Goal: Transaction & Acquisition: Purchase product/service

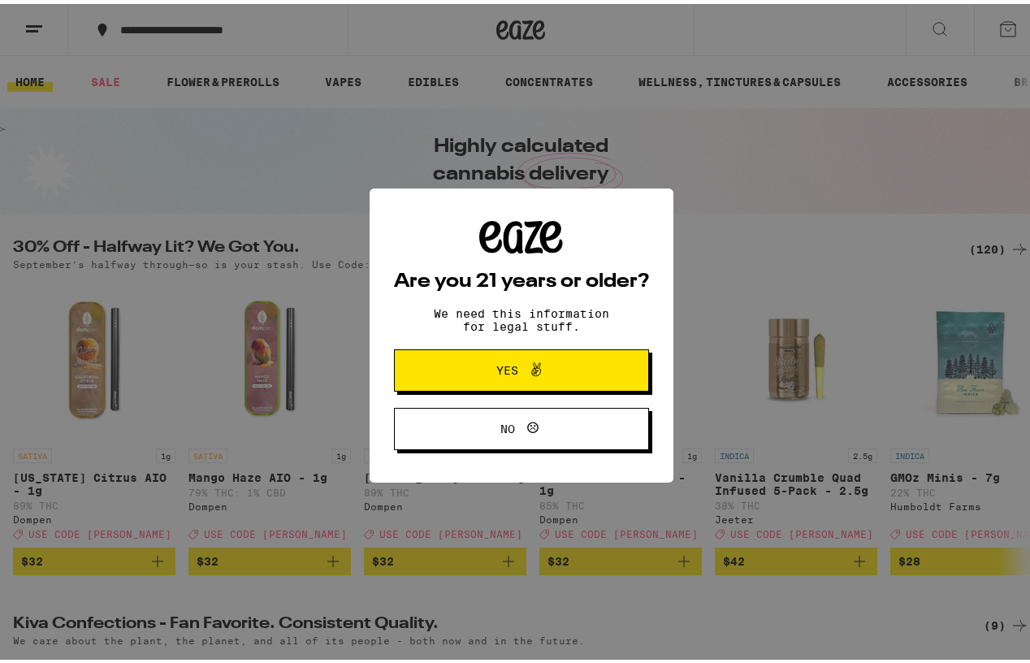
click at [565, 365] on span "Yes" at bounding box center [521, 366] width 123 height 21
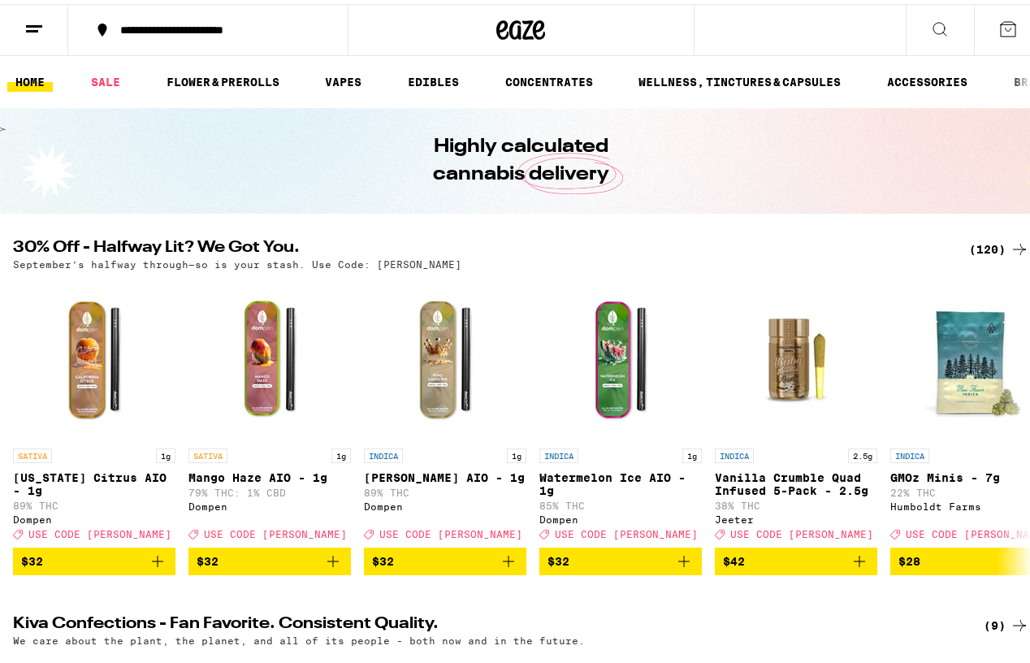
click at [33, 27] on line at bounding box center [32, 27] width 12 height 0
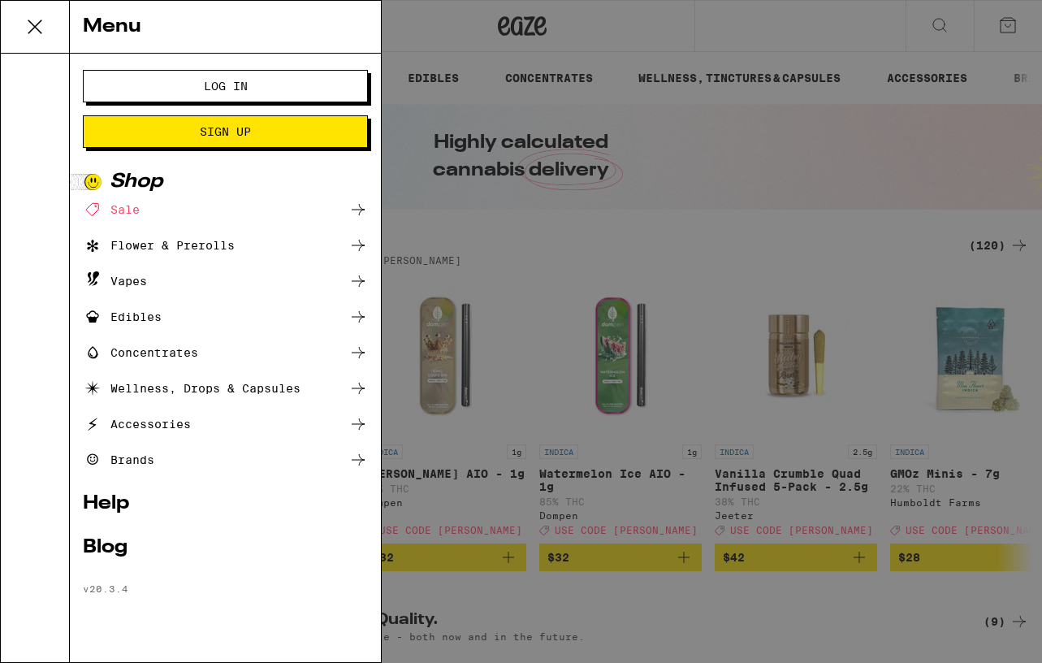
click at [105, 89] on button "Log In" at bounding box center [225, 86] width 285 height 32
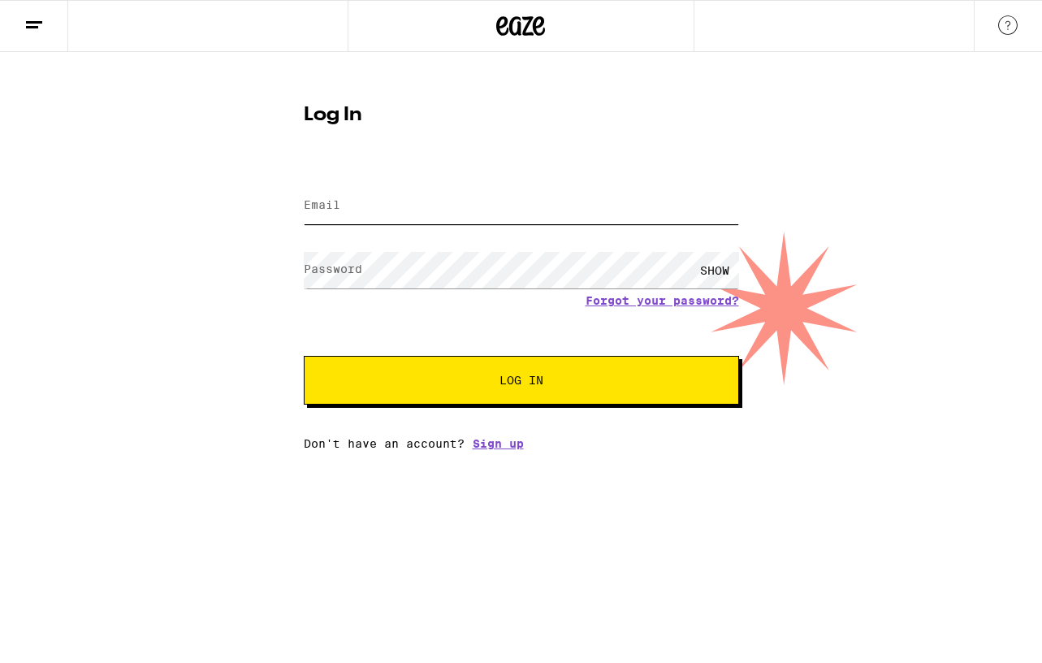
click at [370, 201] on input "Email" at bounding box center [521, 206] width 435 height 37
type input "[PERSON_NAME][EMAIL_ADDRESS][DOMAIN_NAME]"
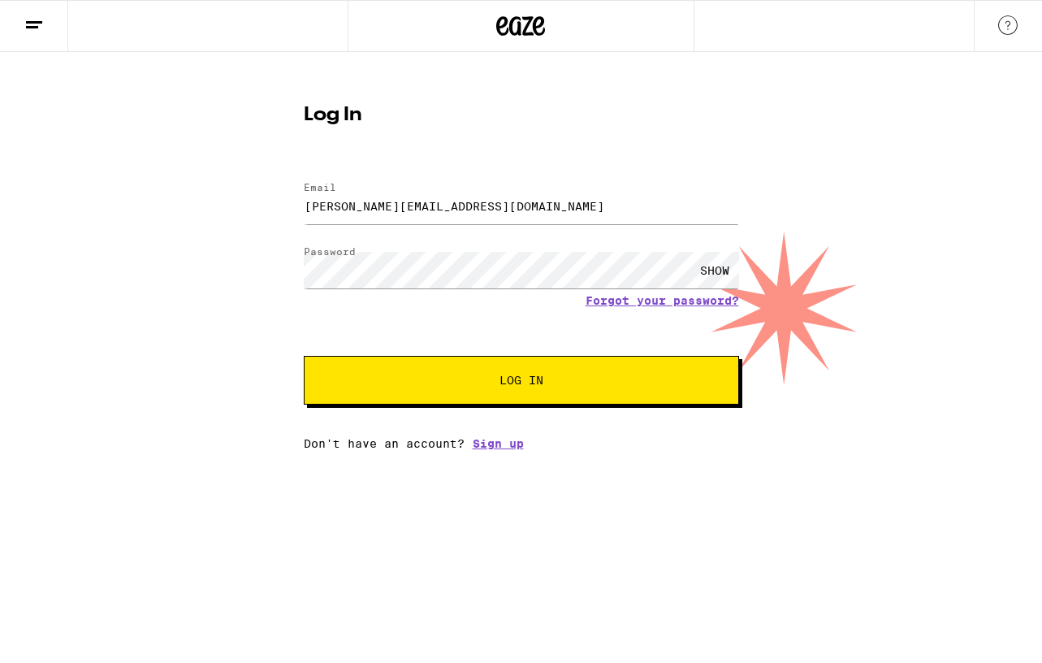
click at [495, 364] on button "Log In" at bounding box center [521, 380] width 435 height 49
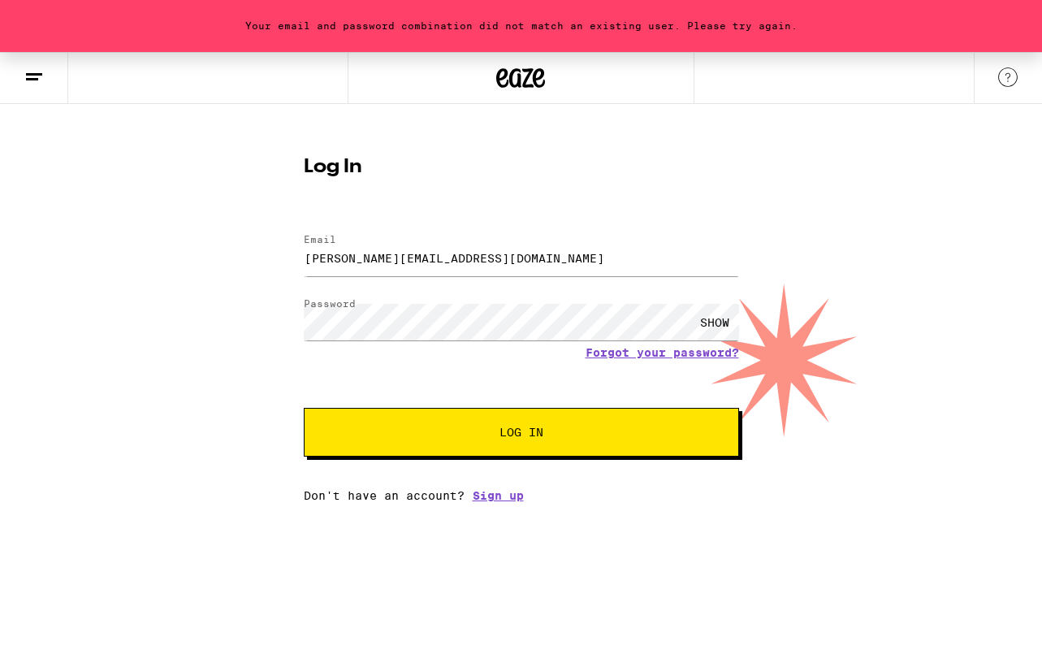
click at [472, 430] on span "Log In" at bounding box center [522, 431] width 304 height 11
click at [722, 325] on div "SHOW" at bounding box center [714, 322] width 49 height 37
click at [407, 409] on button "Log In" at bounding box center [521, 432] width 435 height 49
click at [304, 408] on button "Log In" at bounding box center [521, 432] width 435 height 49
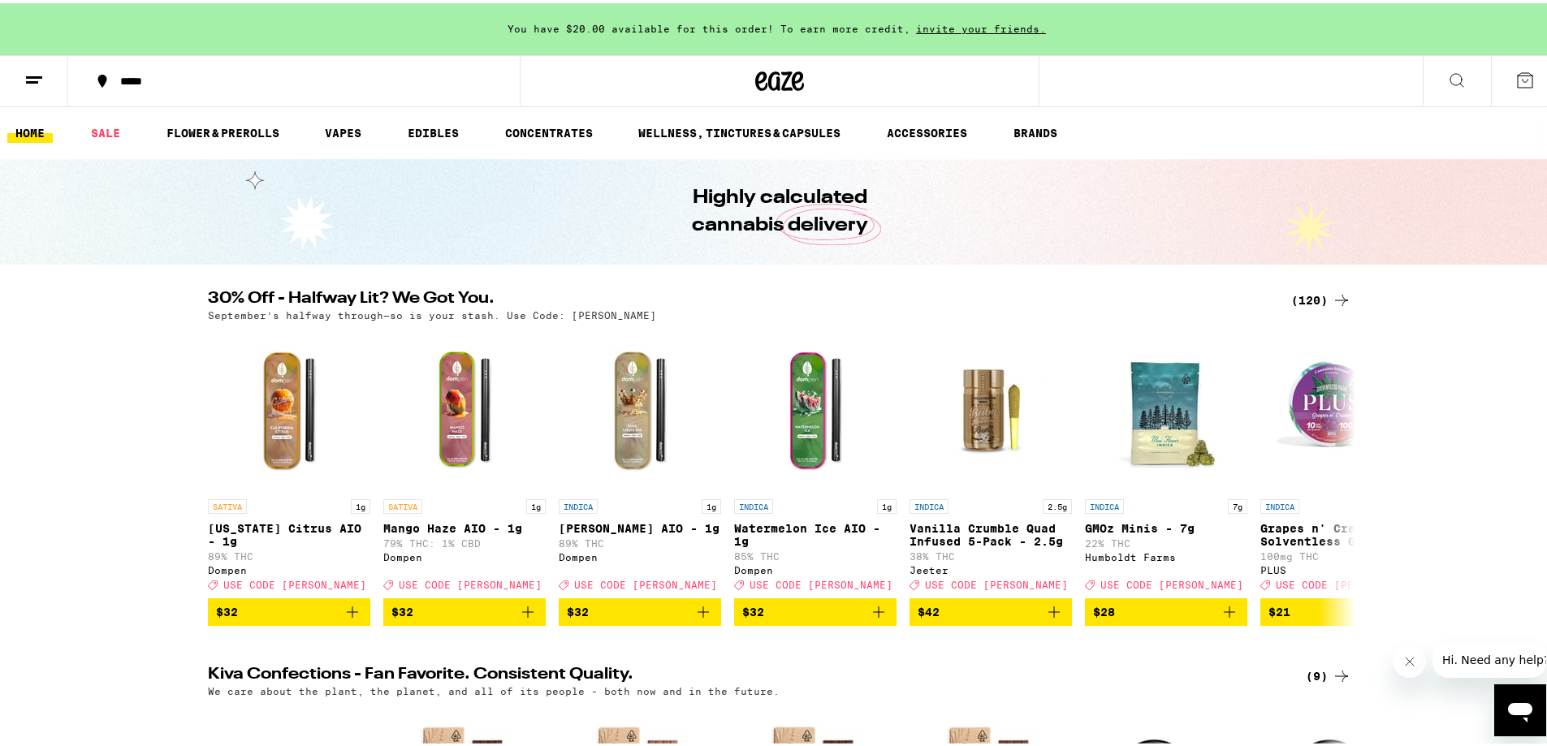
click at [1029, 297] on div "(120)" at bounding box center [1321, 297] width 60 height 19
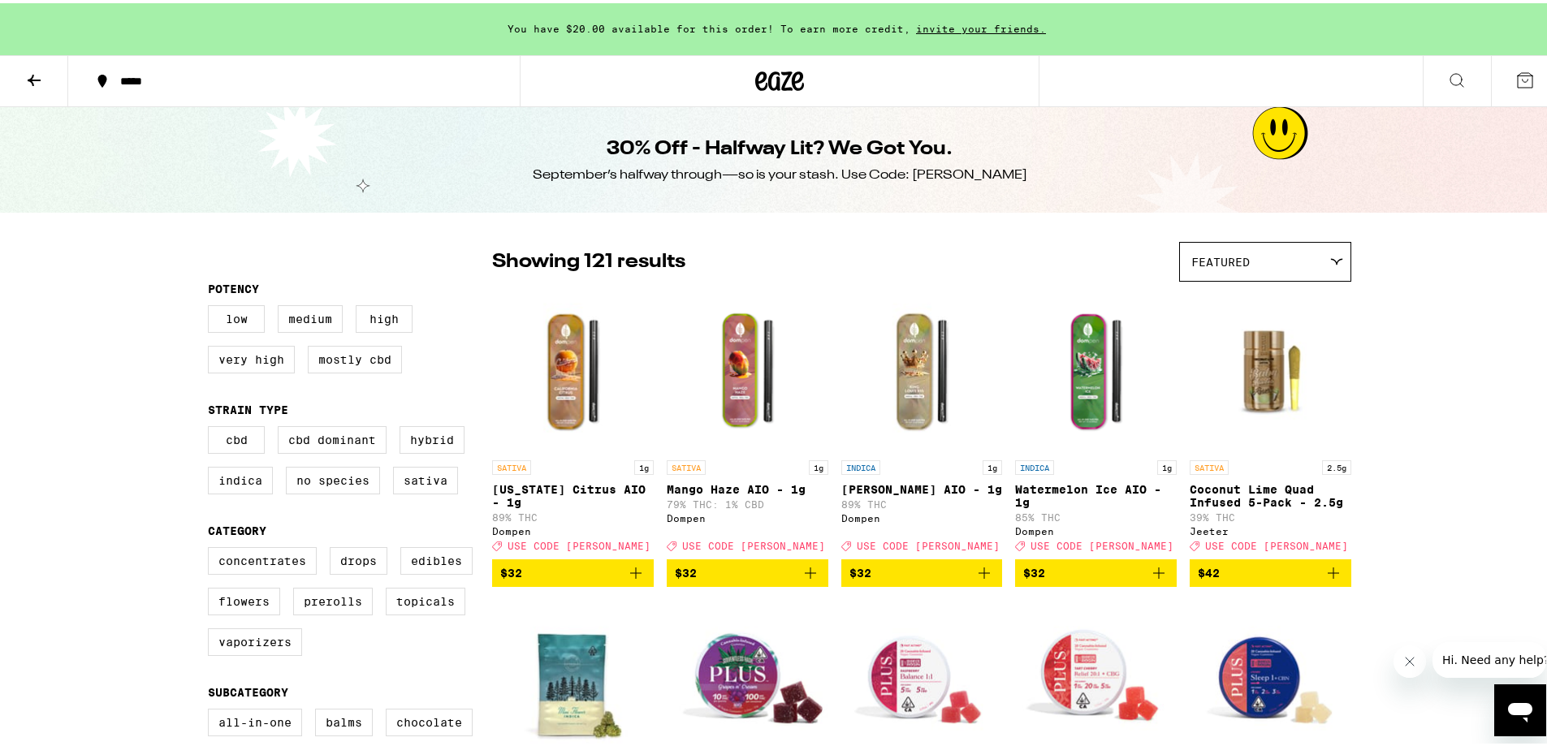
click at [182, 82] on div "*****" at bounding box center [302, 77] width 380 height 11
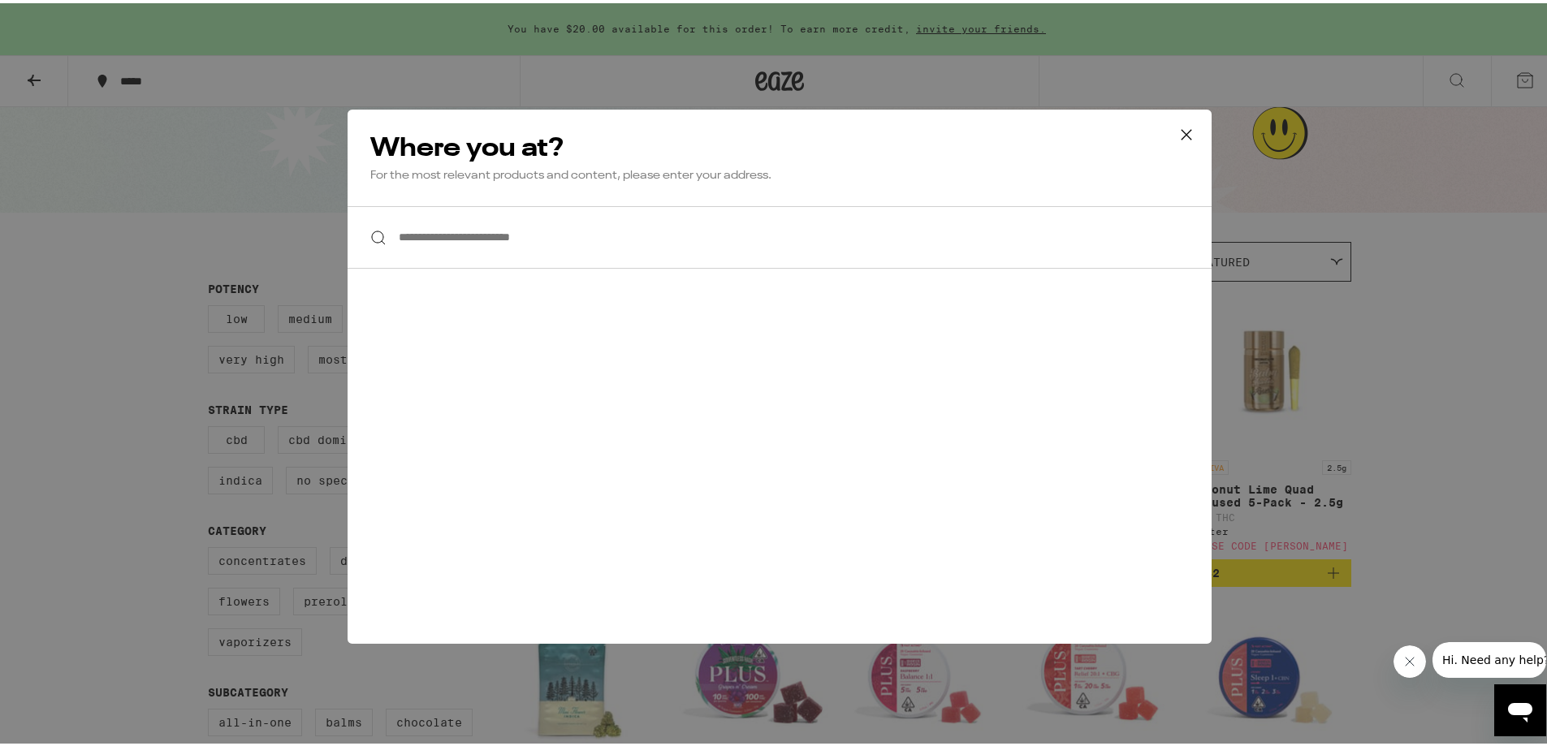
click at [486, 231] on input "**********" at bounding box center [780, 234] width 864 height 63
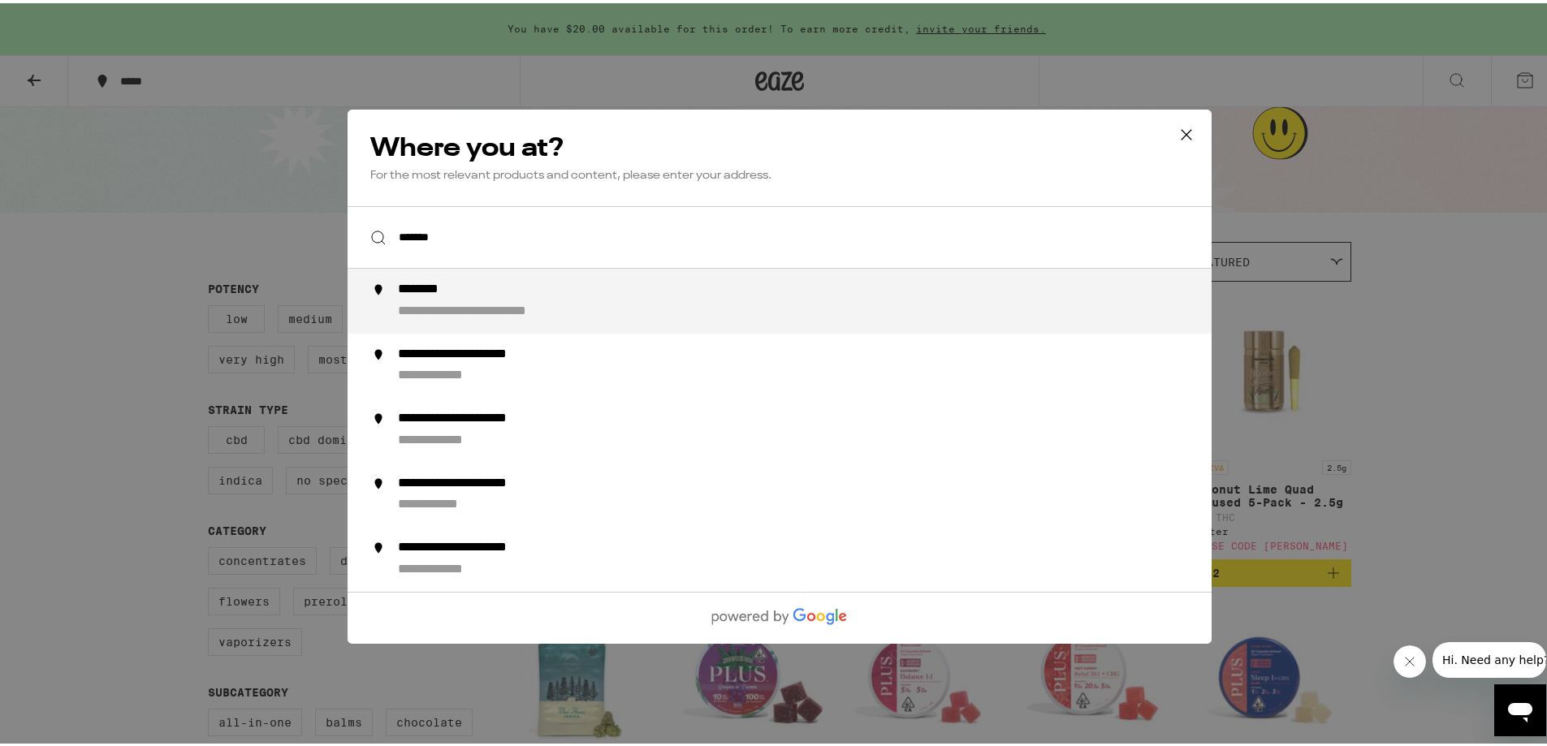
click at [451, 298] on div "**********" at bounding box center [812, 298] width 828 height 39
type input "**********"
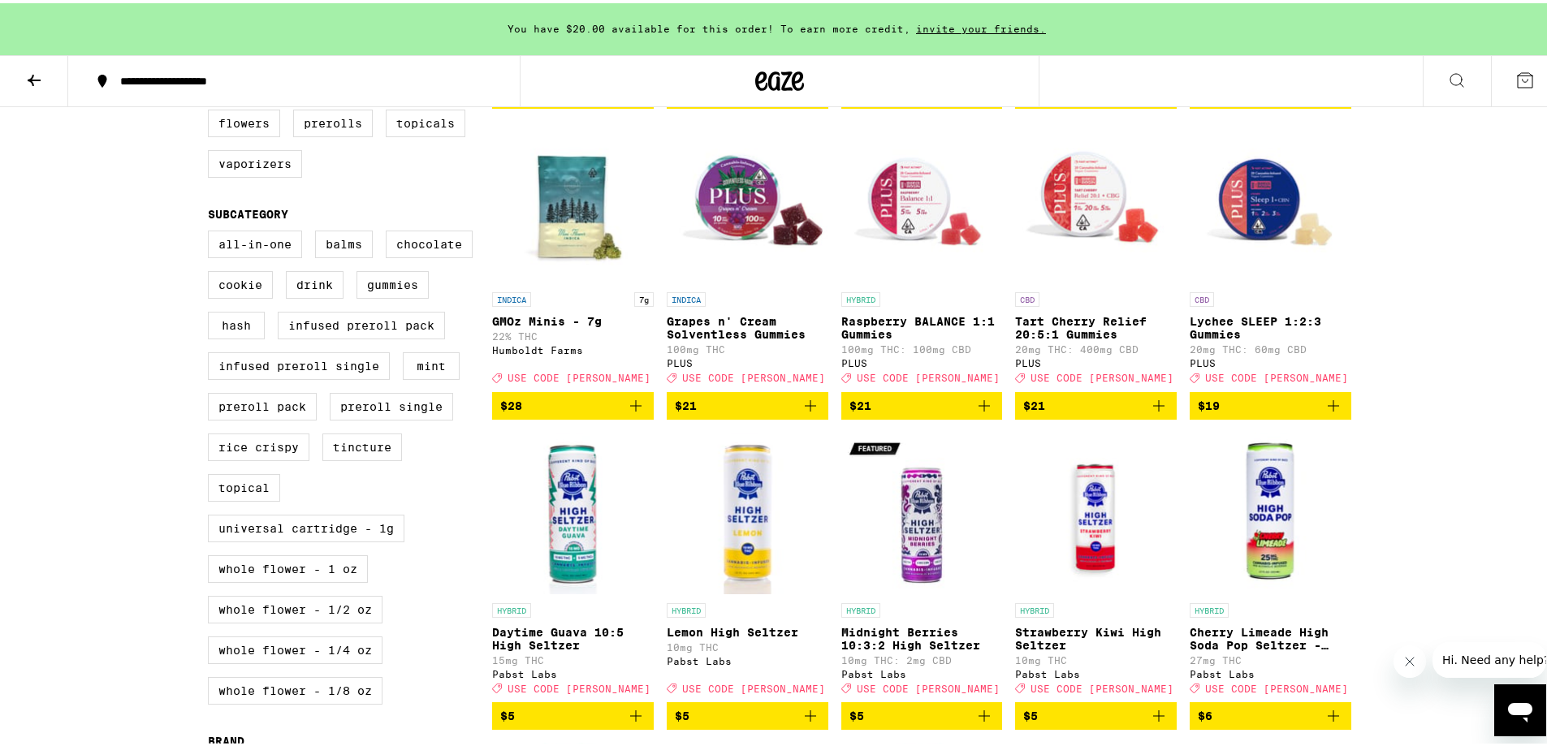
scroll to position [487, 0]
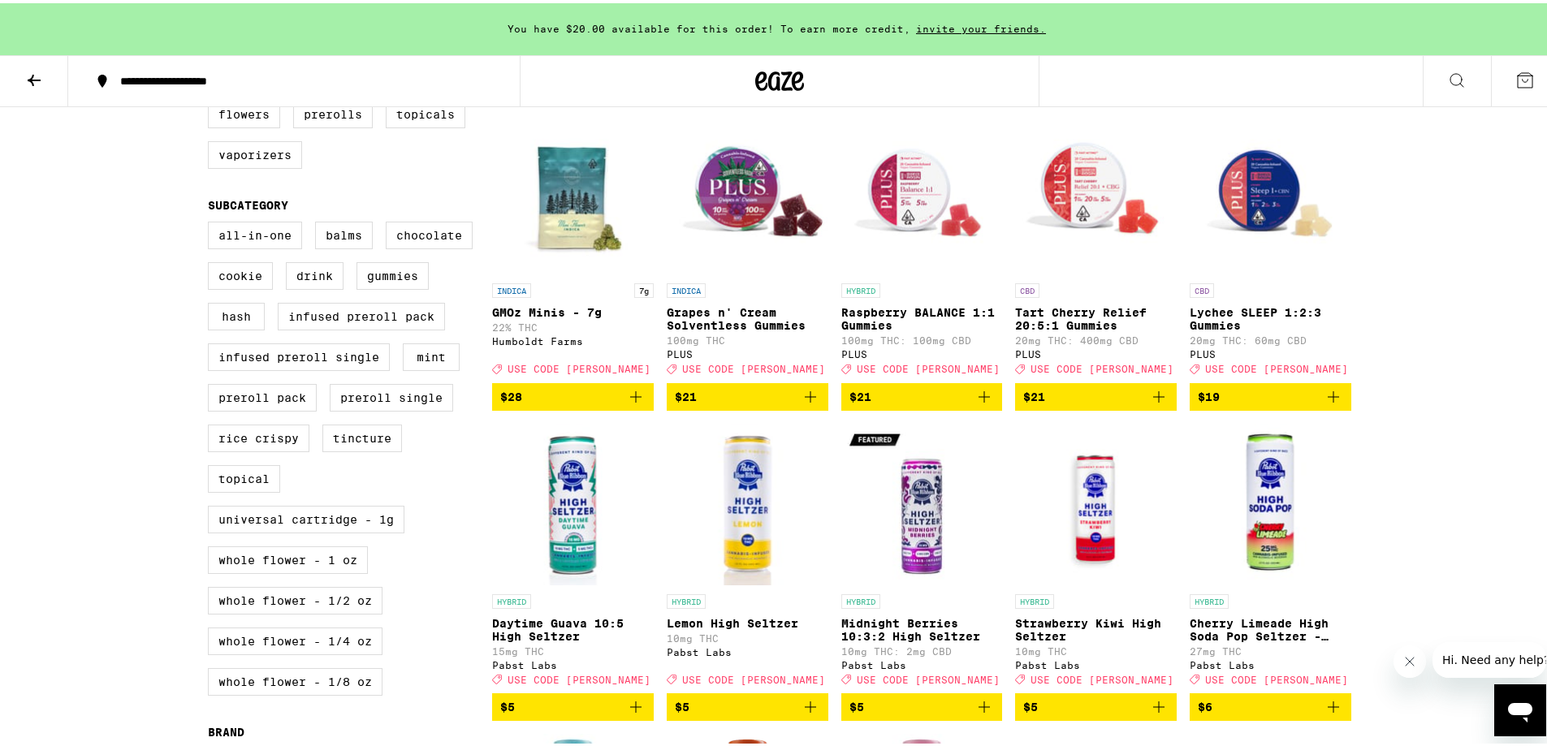
click at [806, 404] on icon "Add to bag" at bounding box center [810, 393] width 19 height 19
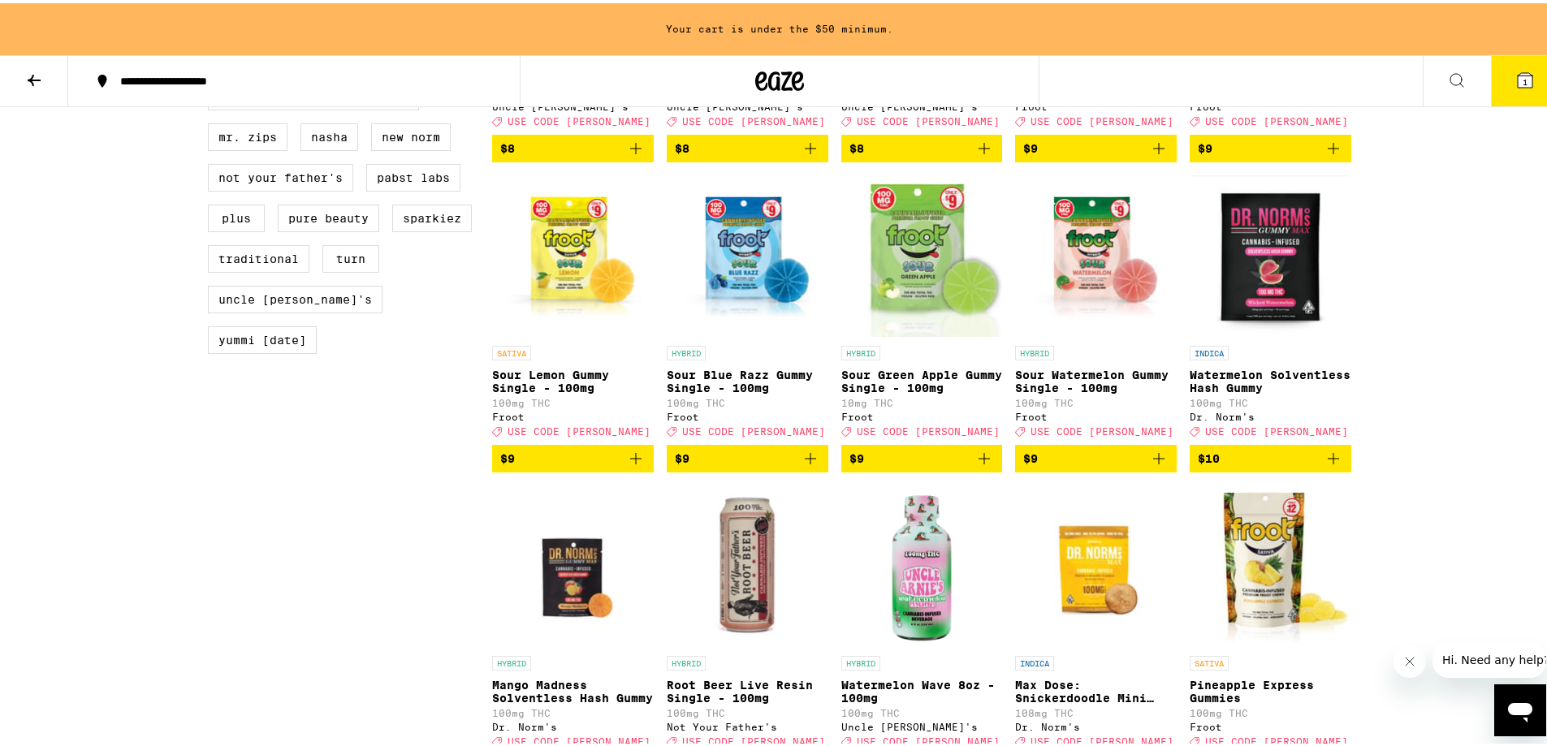
scroll to position [1381, 0]
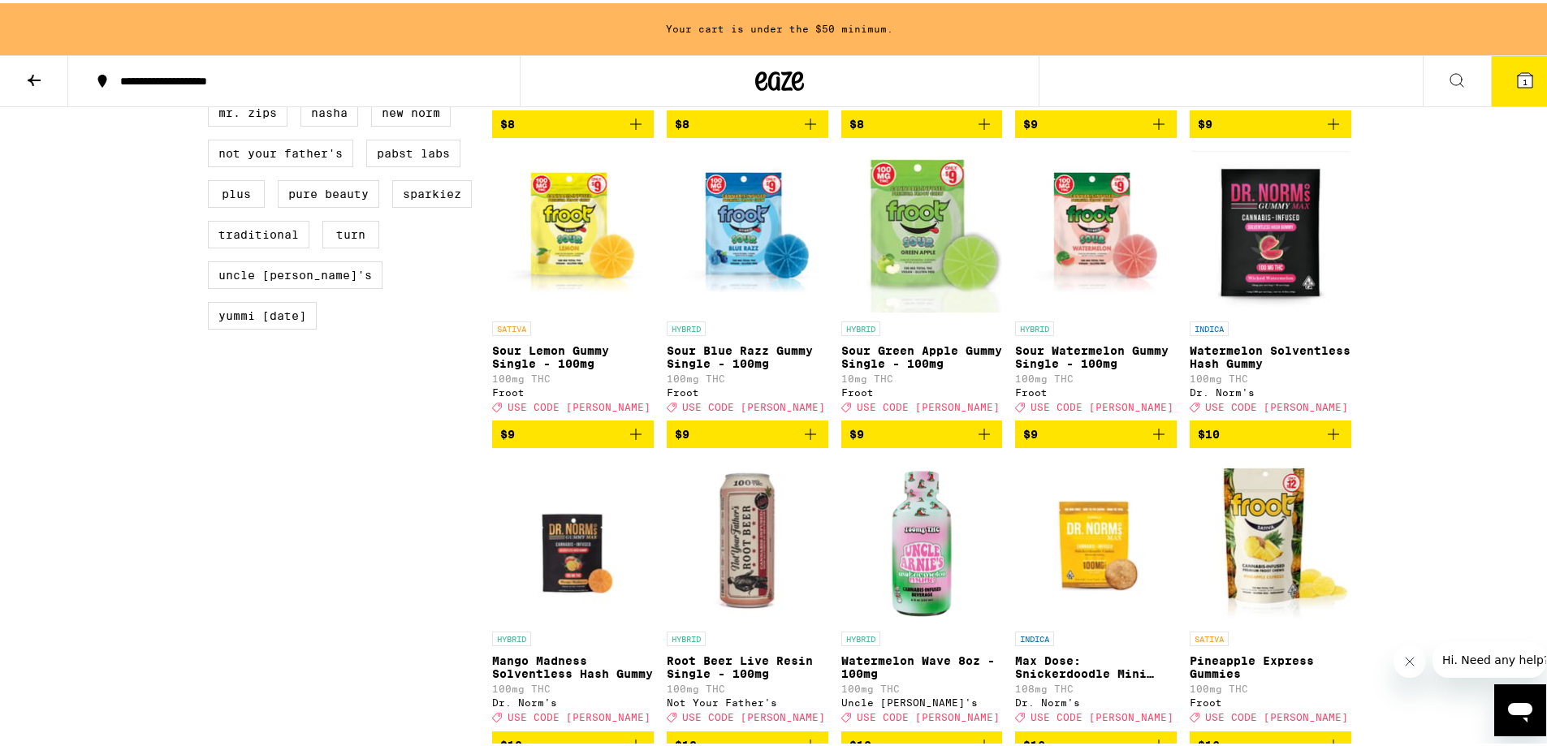
click at [1029, 441] on span "$10" at bounding box center [1270, 431] width 145 height 19
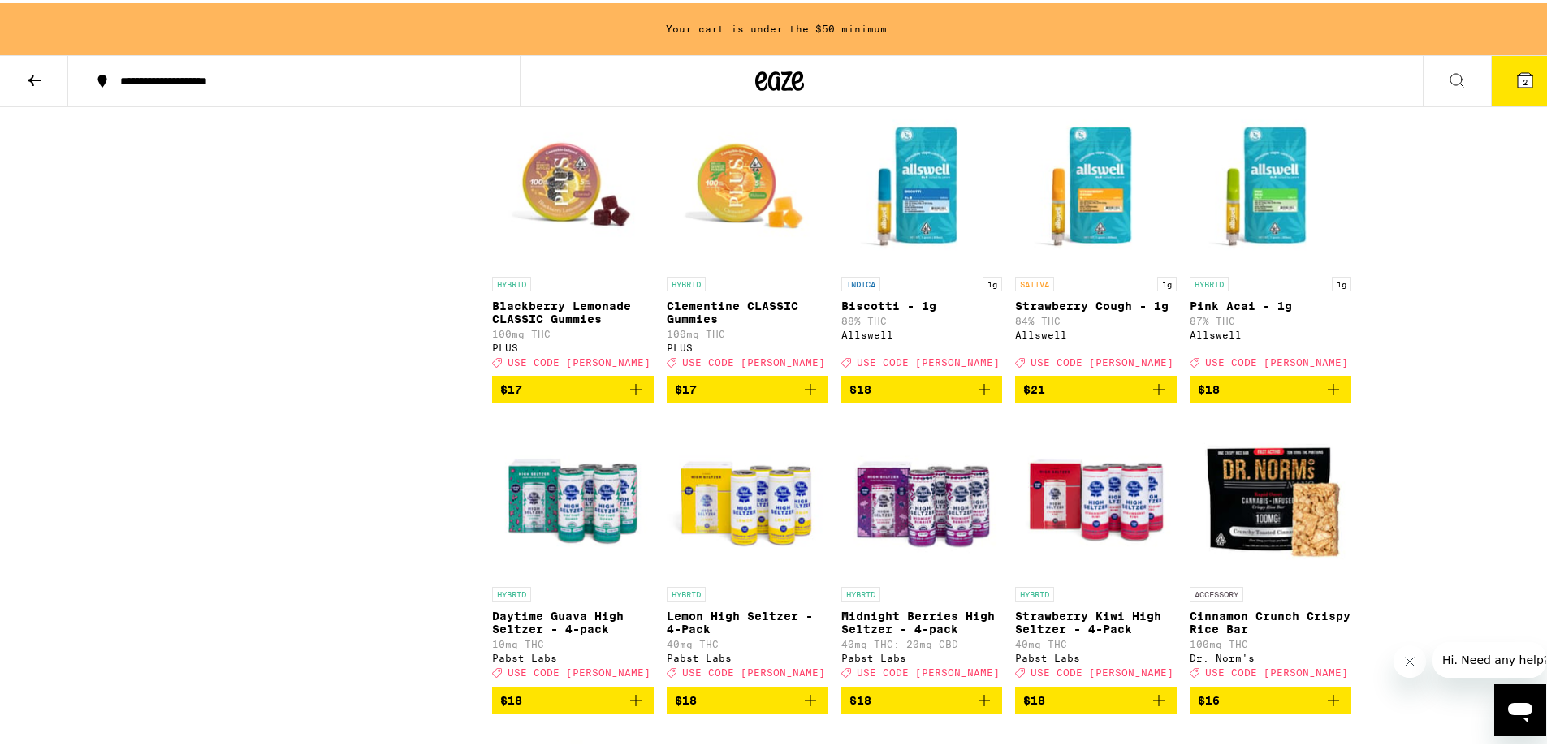
scroll to position [2680, 0]
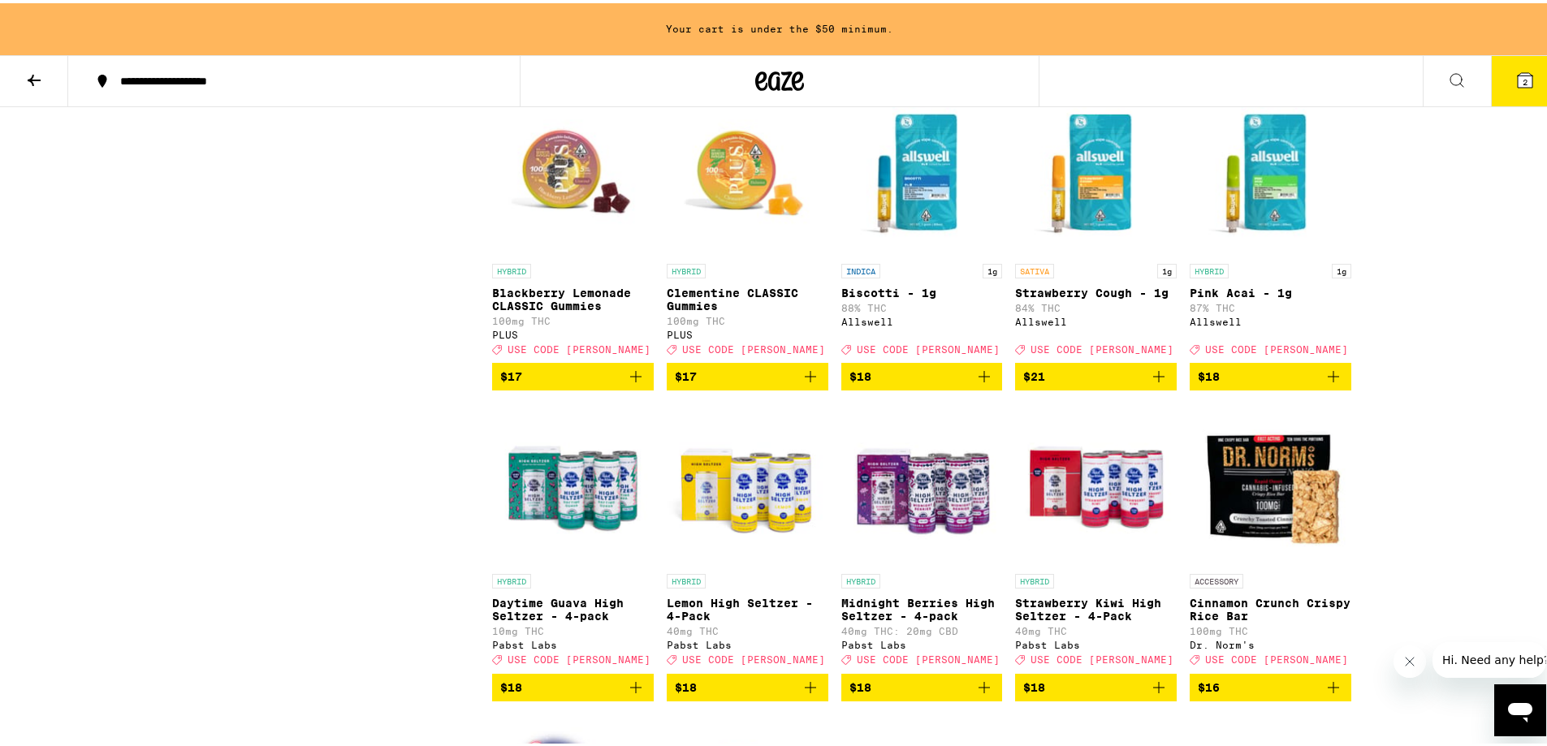
click at [585, 383] on span "$17" at bounding box center [572, 373] width 145 height 19
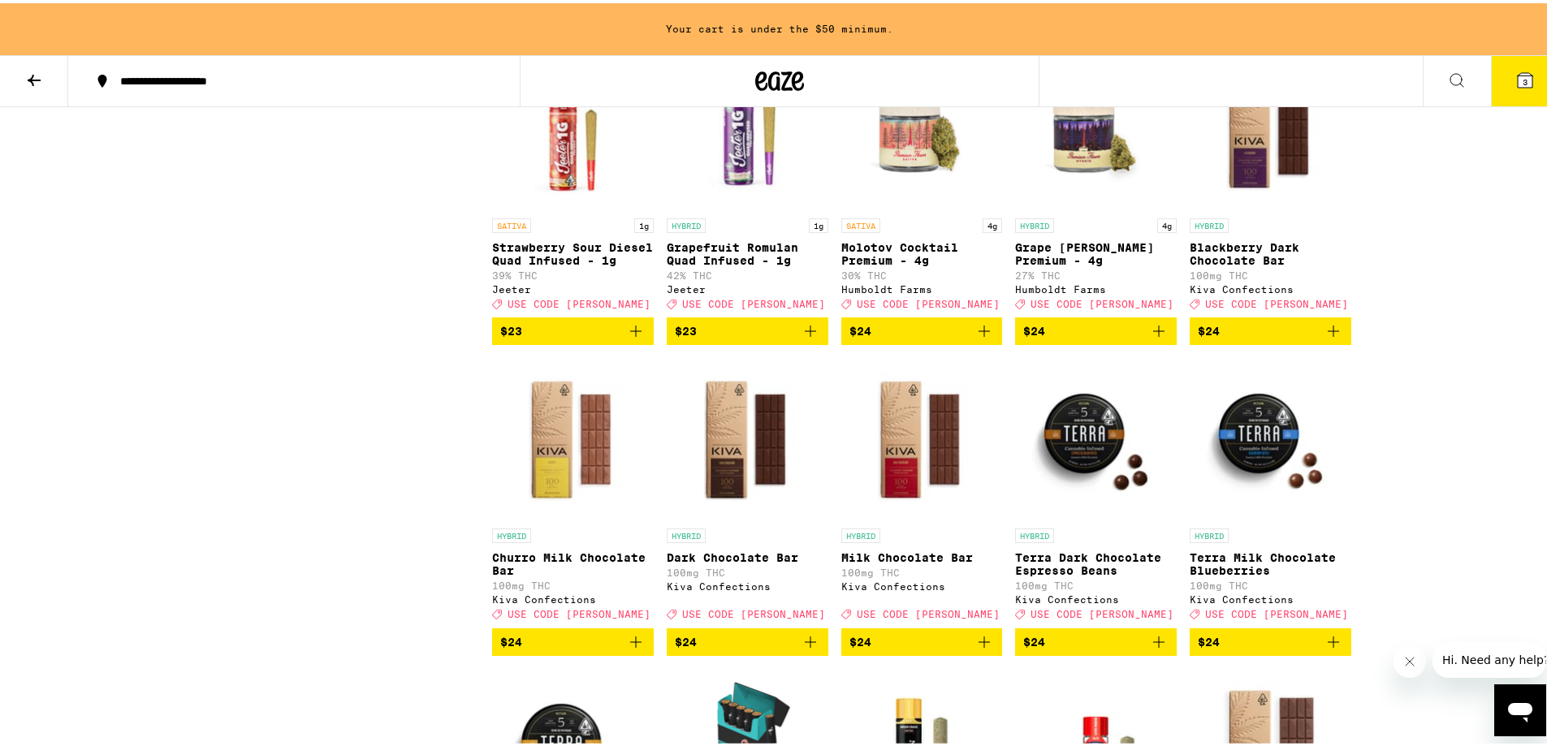
scroll to position [3980, 0]
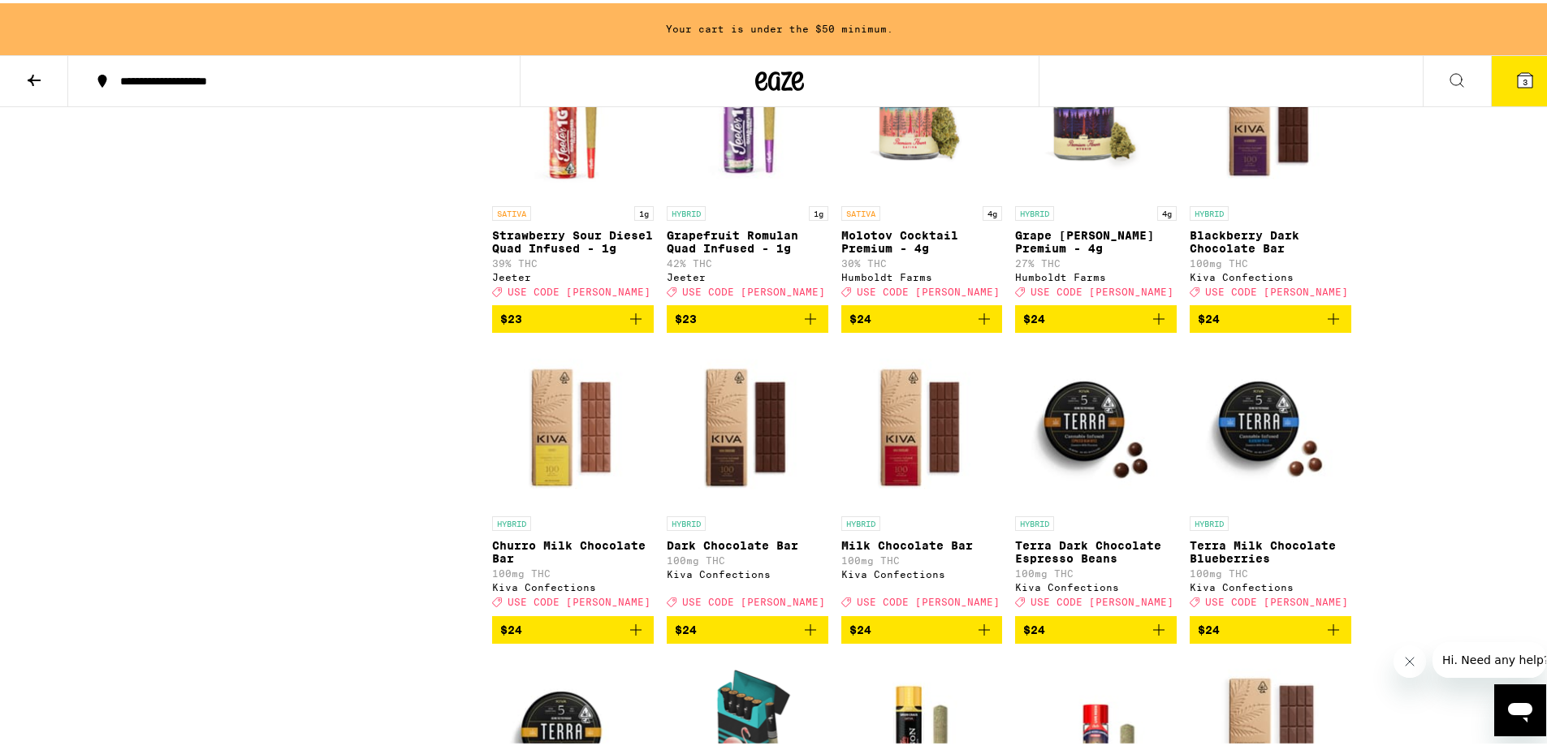
click at [915, 326] on span "$24" at bounding box center [922, 315] width 145 height 19
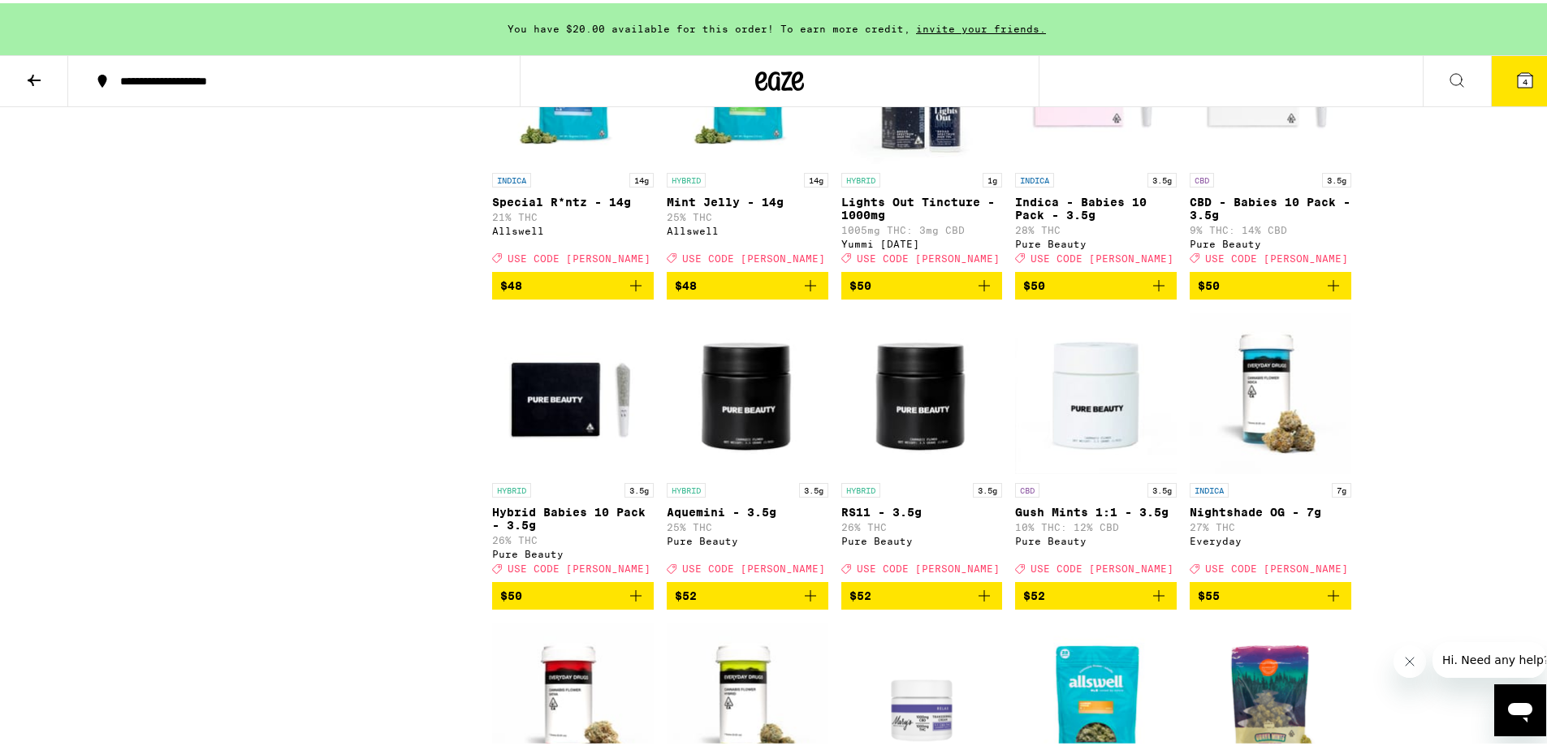
scroll to position [6822, 0]
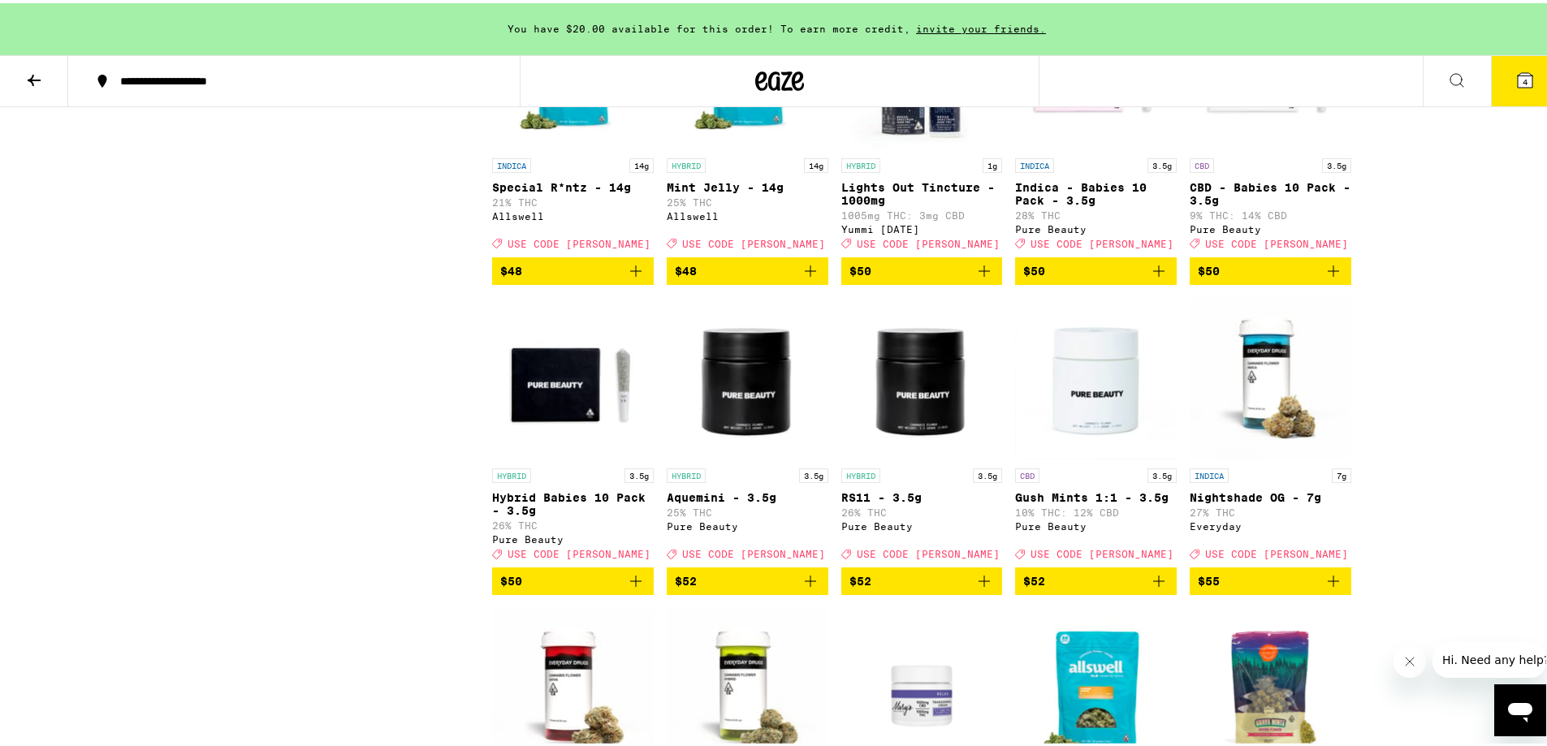
click at [763, 278] on span "$48" at bounding box center [747, 267] width 145 height 19
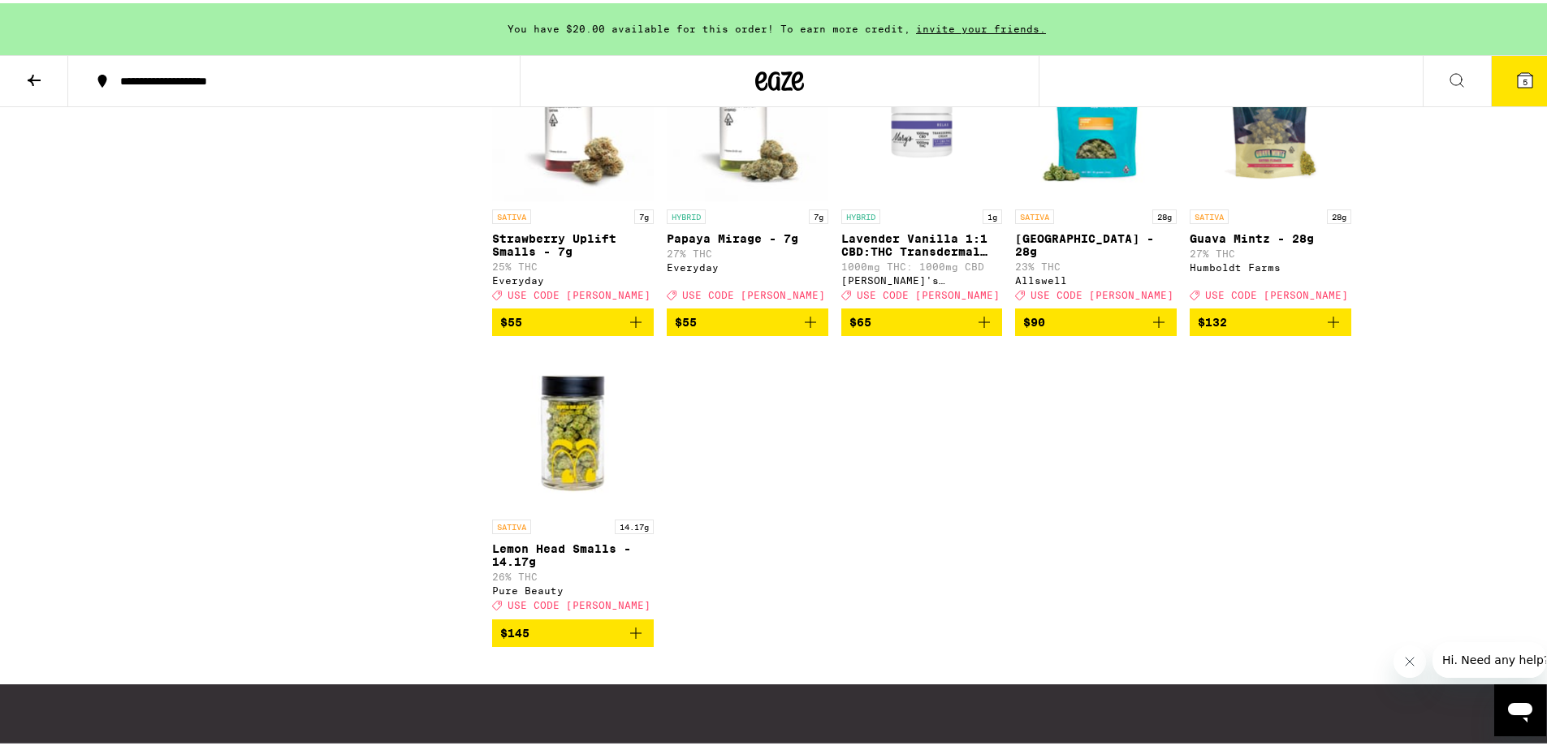
scroll to position [7391, 0]
click at [703, 330] on span "$55" at bounding box center [747, 319] width 145 height 19
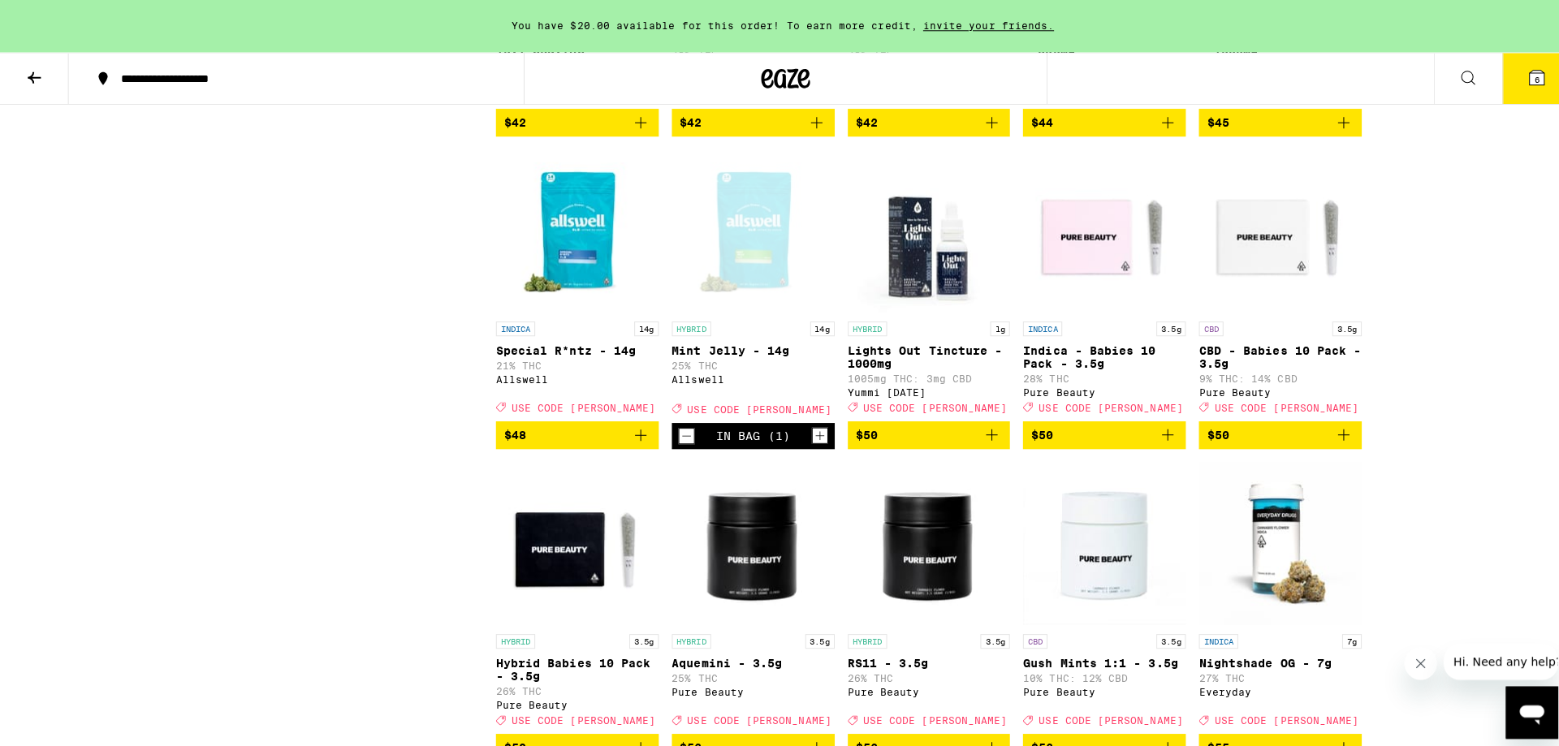
scroll to position [6579, 0]
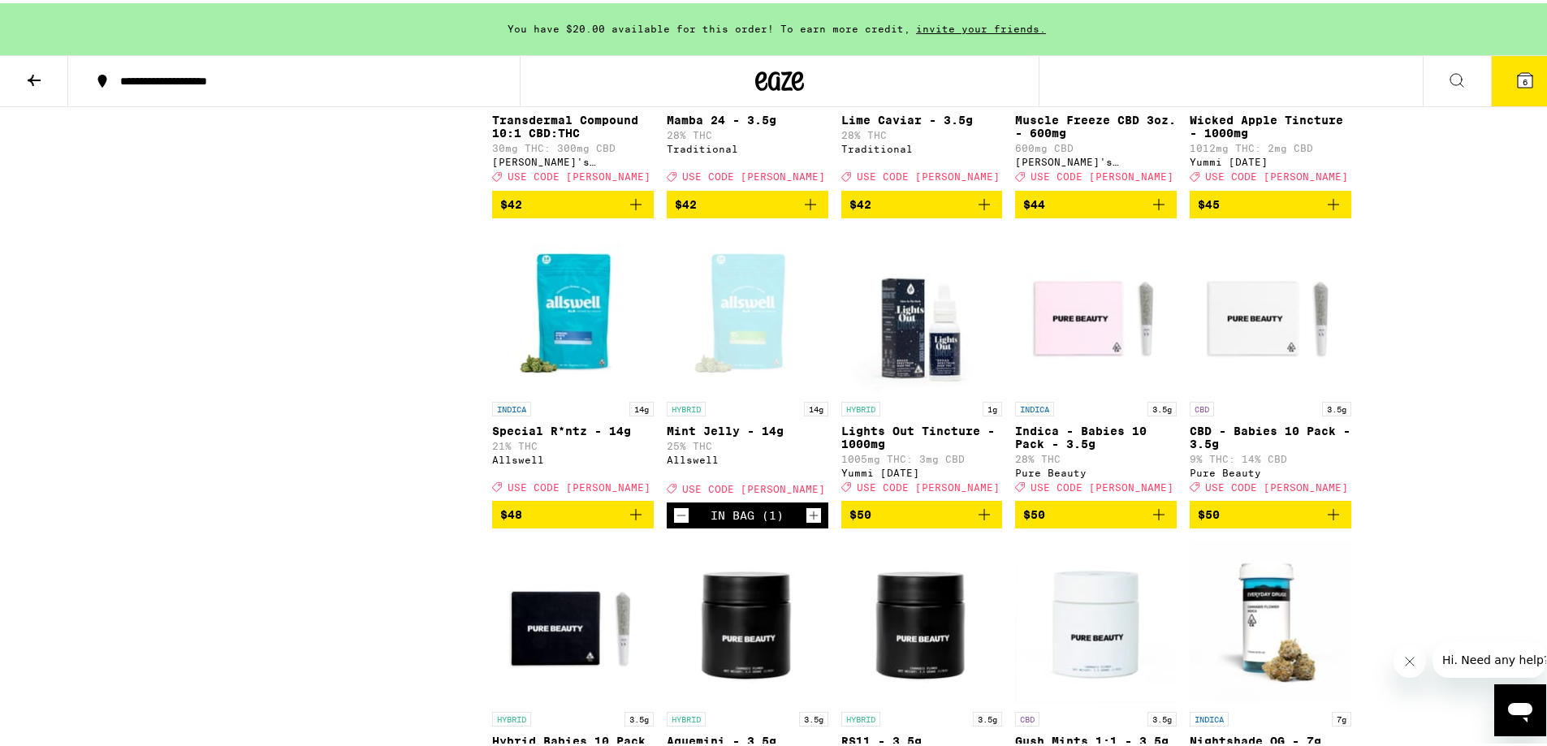
click at [1029, 60] on button "6" at bounding box center [1525, 78] width 68 height 50
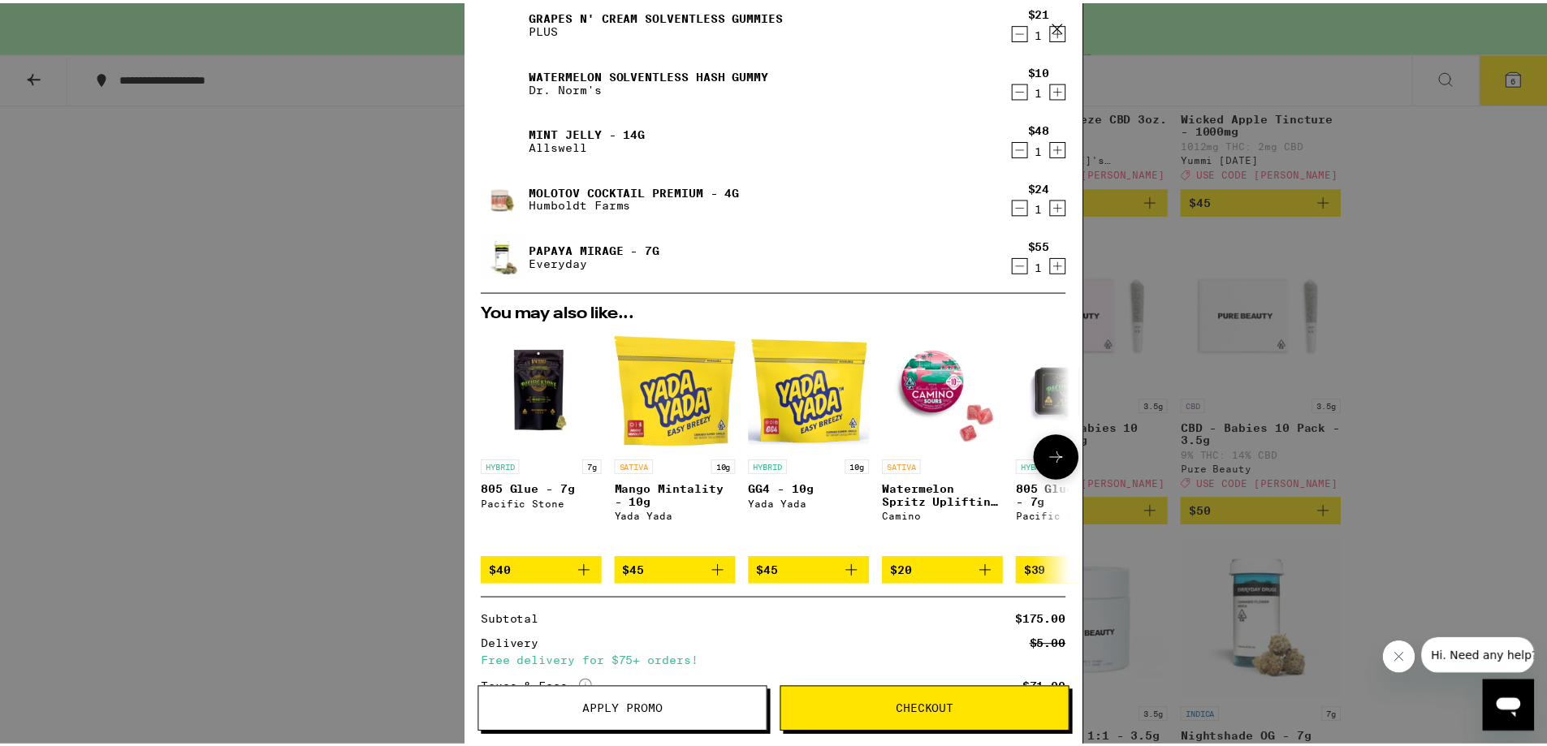
scroll to position [155, 0]
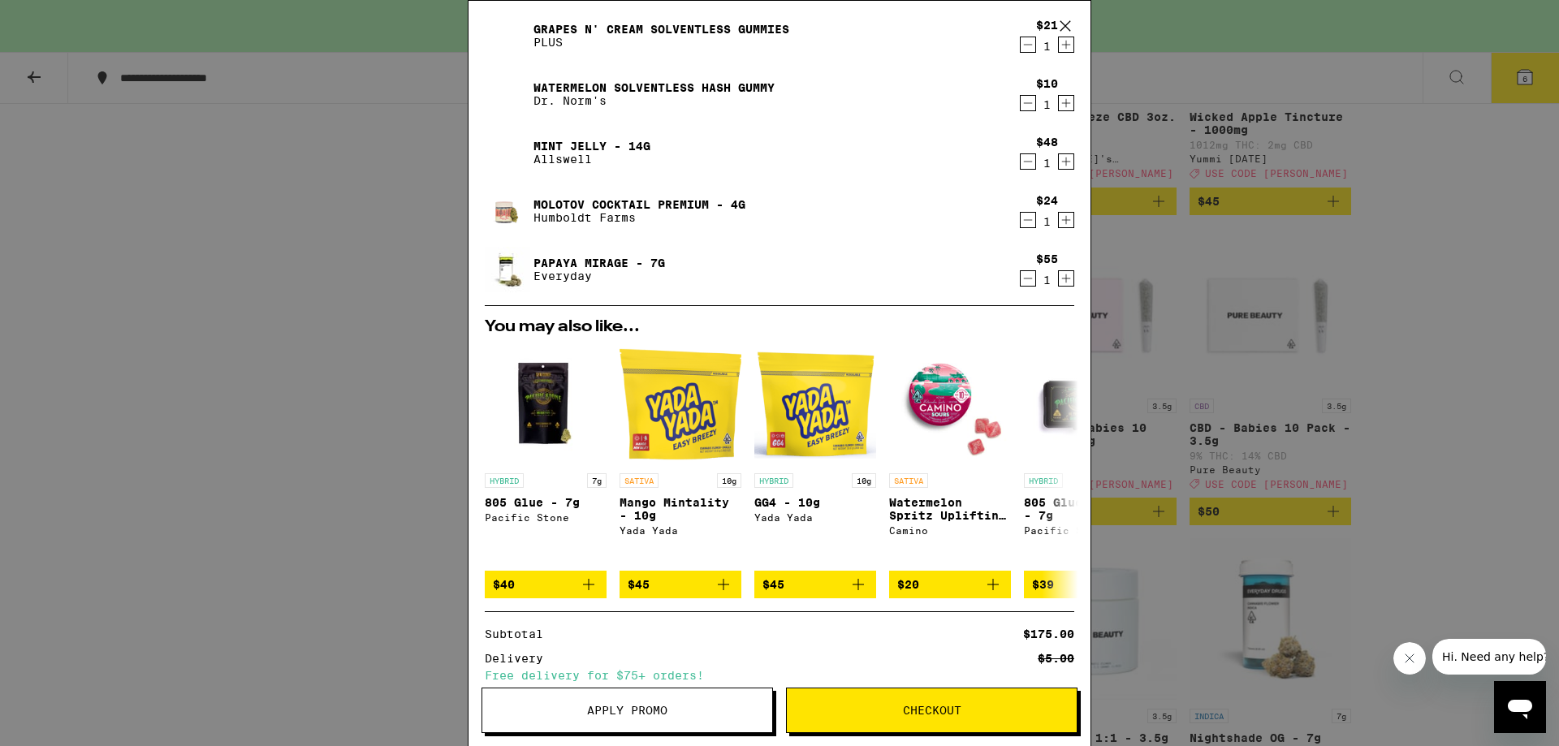
click at [677, 662] on button "Apply Promo" at bounding box center [628, 710] width 292 height 45
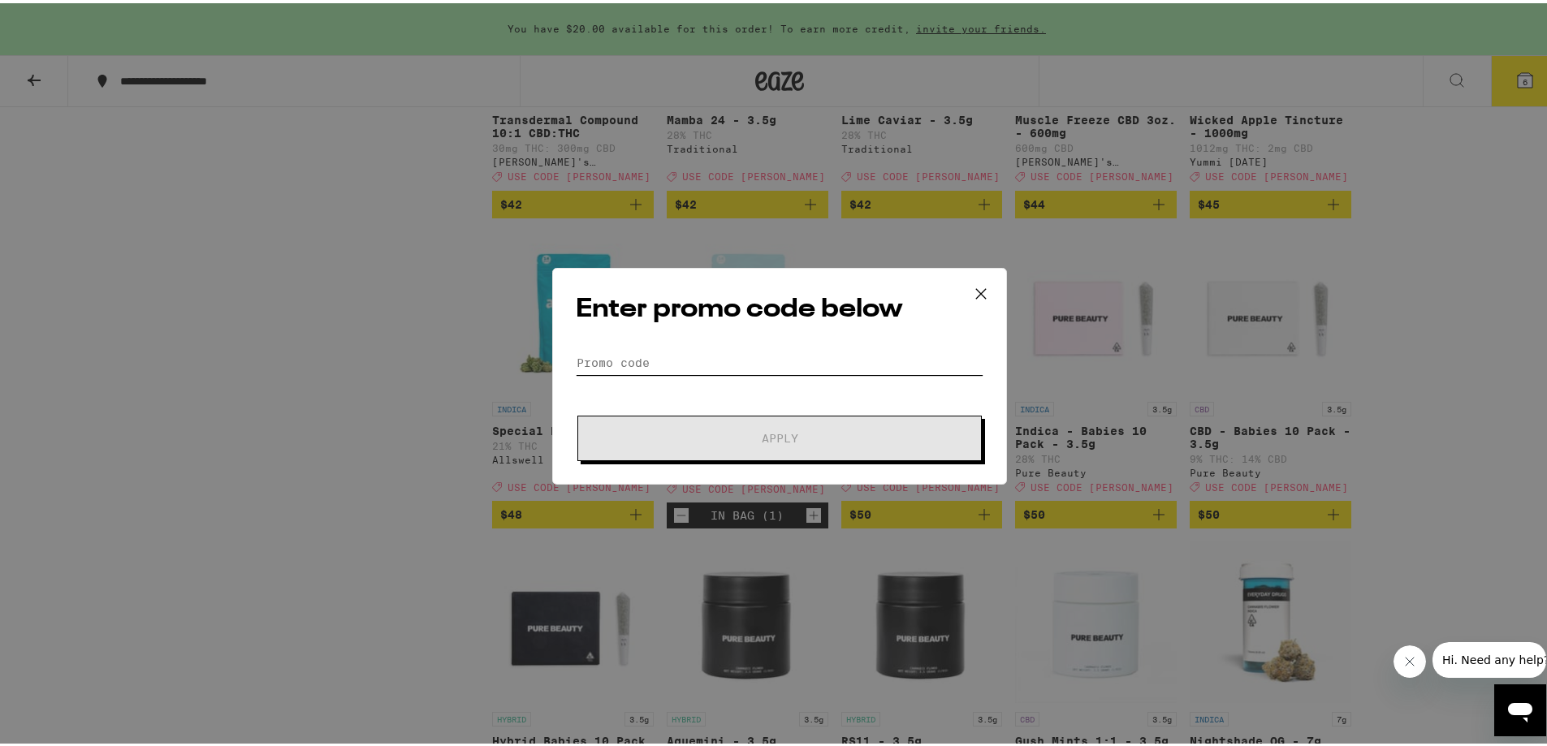
click at [681, 358] on input "Promo Code" at bounding box center [780, 360] width 408 height 24
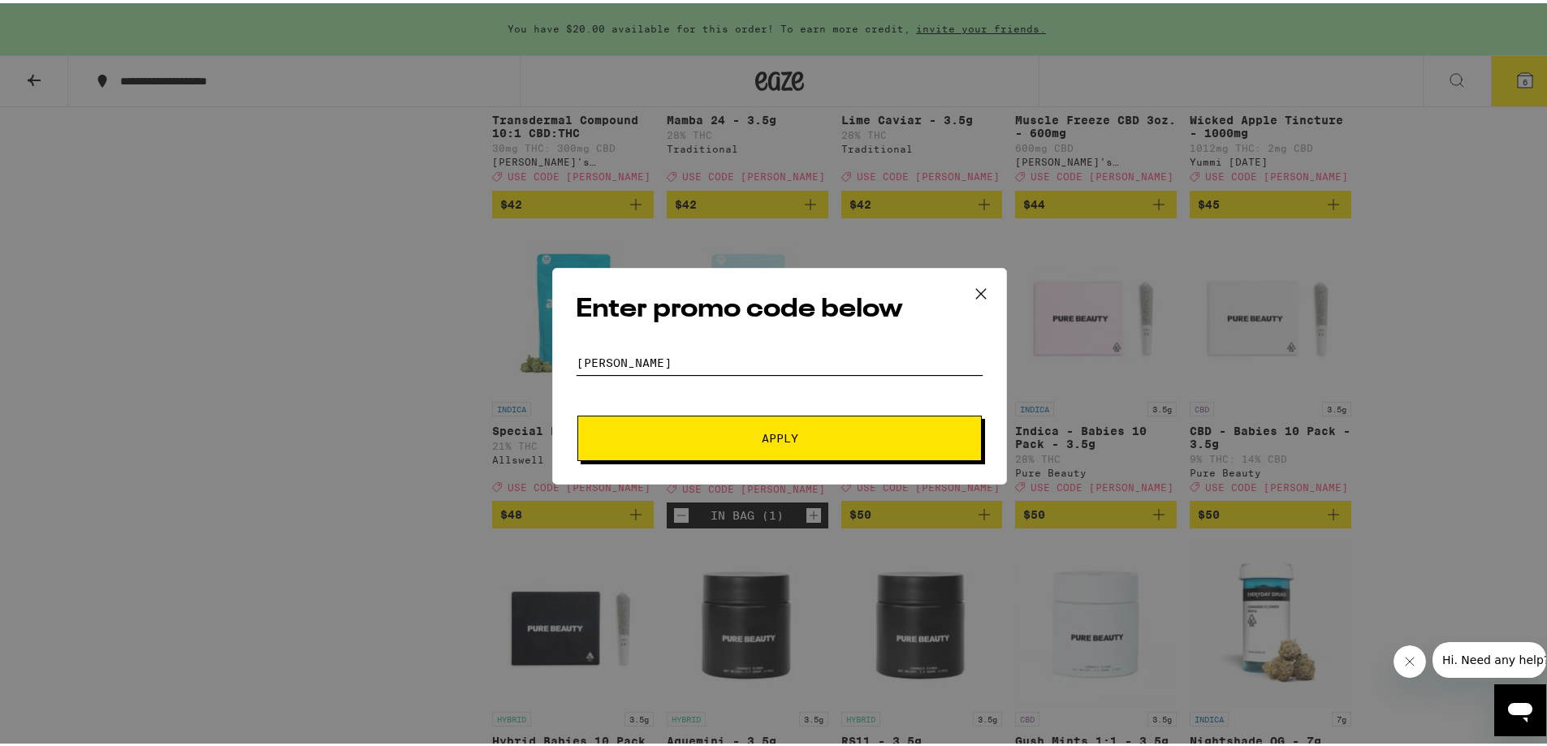
type input "[PERSON_NAME]"
click at [738, 420] on button "Apply" at bounding box center [779, 435] width 404 height 45
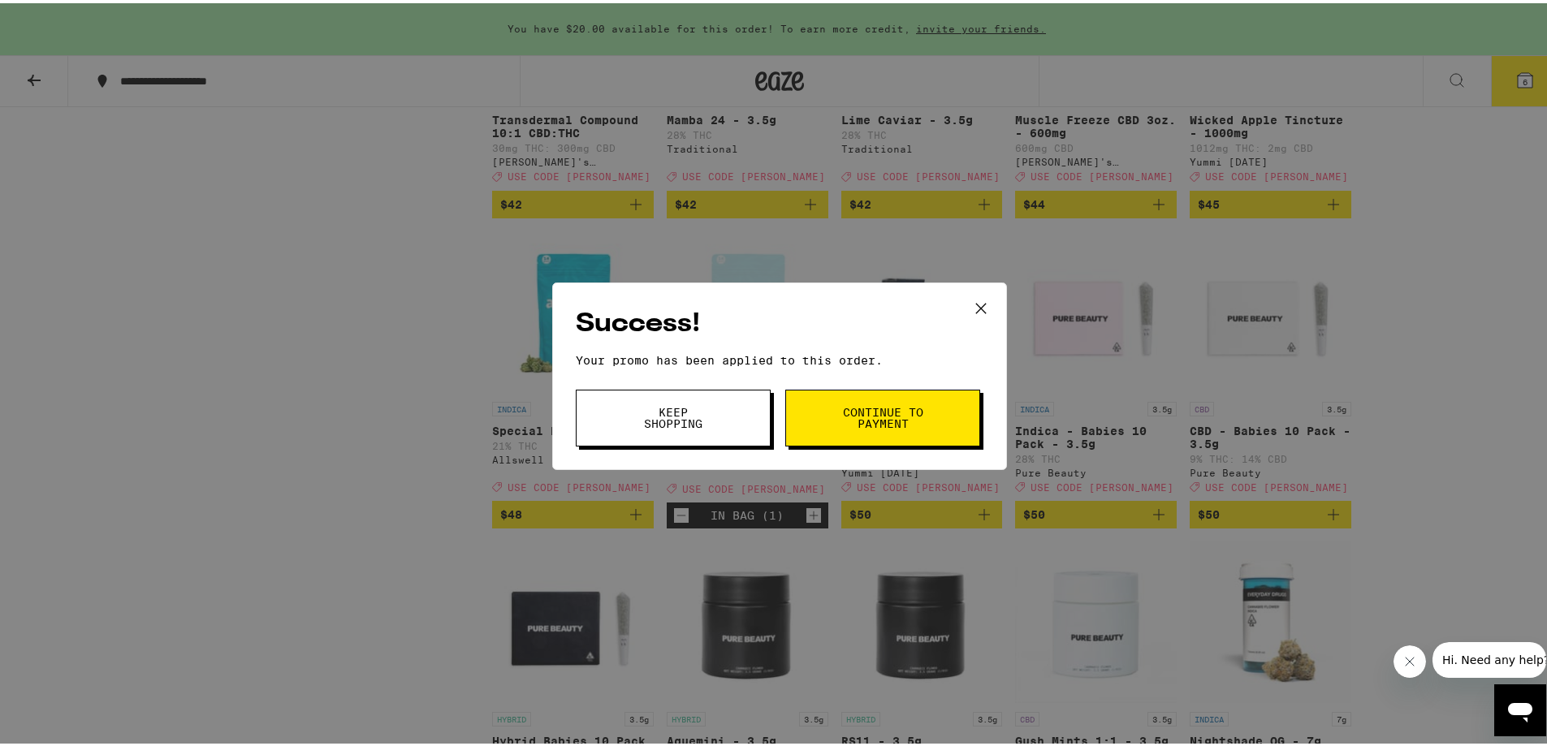
click at [891, 417] on span "Continue to payment" at bounding box center [882, 415] width 83 height 23
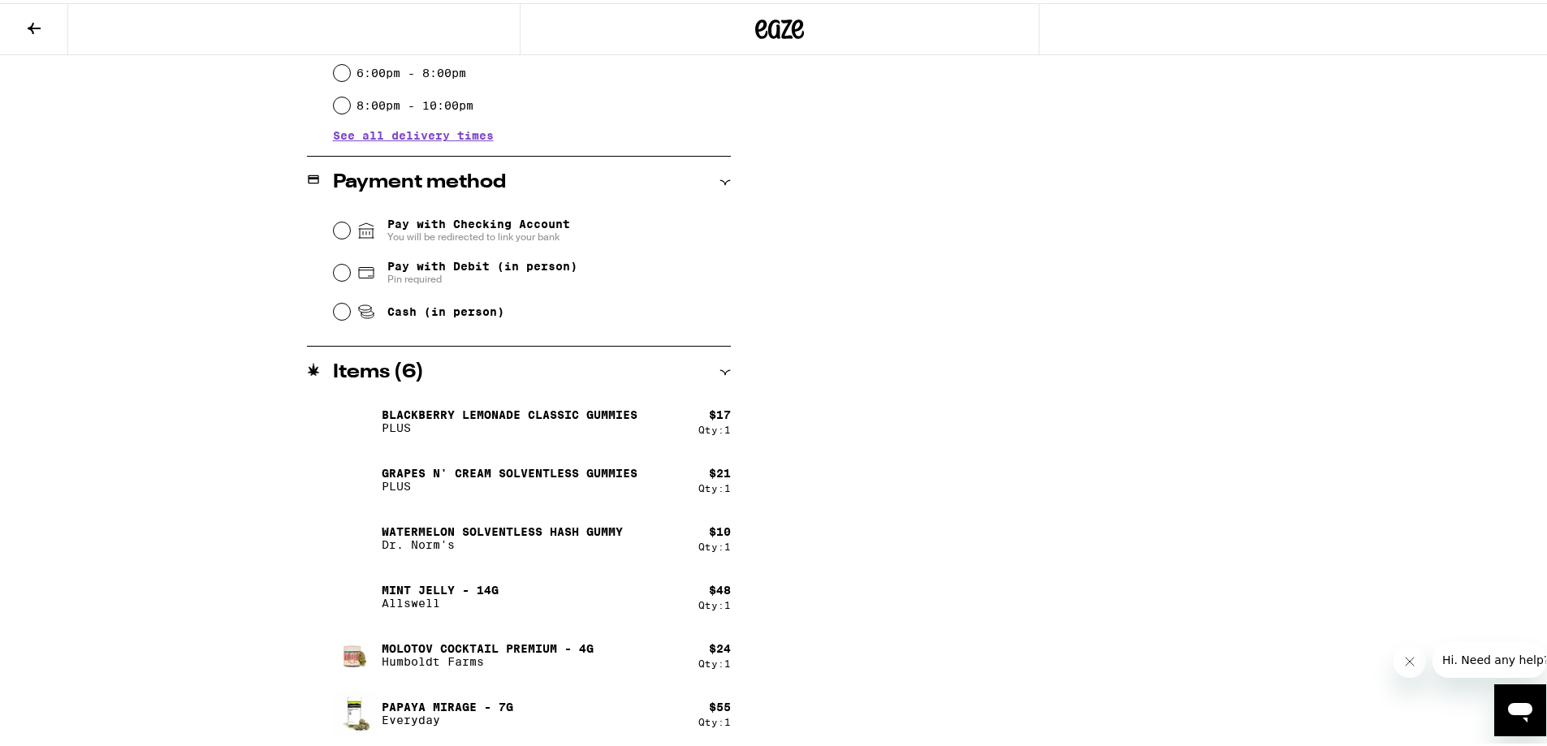
scroll to position [575, 0]
